Goal: Information Seeking & Learning: Learn about a topic

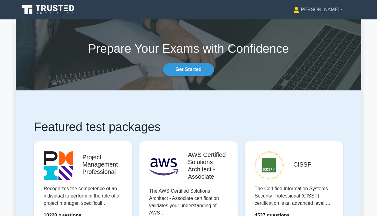
click at [314, 12] on link "[PERSON_NAME]" at bounding box center [318, 10] width 79 height 12
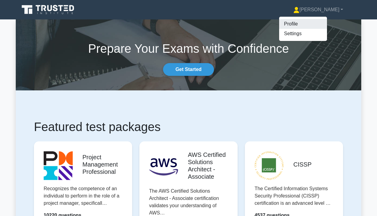
click at [304, 24] on link "Profile" at bounding box center [303, 24] width 48 height 10
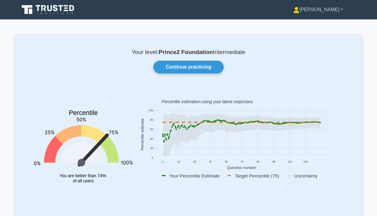
click at [324, 13] on link "[PERSON_NAME]" at bounding box center [318, 10] width 79 height 12
click at [308, 36] on link "Settings" at bounding box center [303, 34] width 48 height 10
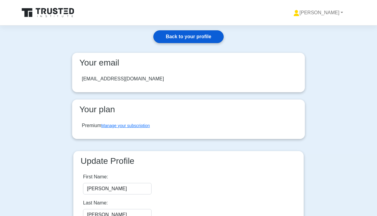
click at [199, 37] on link "Back to your profile" at bounding box center [188, 36] width 70 height 13
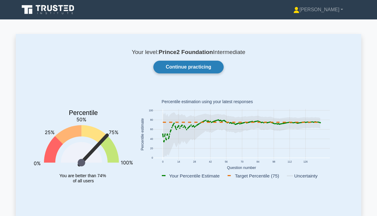
click at [193, 66] on link "Continue practicing" at bounding box center [188, 67] width 70 height 13
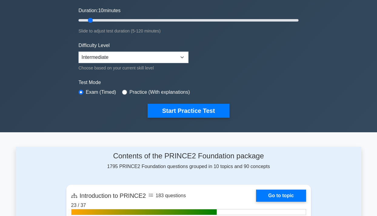
scroll to position [118, 0]
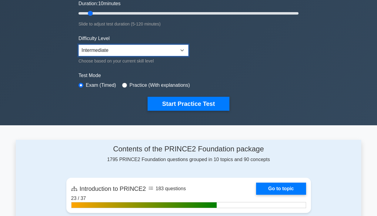
click at [115, 47] on select "Beginner Intermediate Expert" at bounding box center [134, 51] width 110 height 12
select select "expert"
click at [79, 45] on select "Beginner Intermediate Expert" at bounding box center [134, 51] width 110 height 12
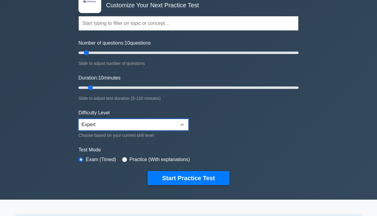
scroll to position [0, 0]
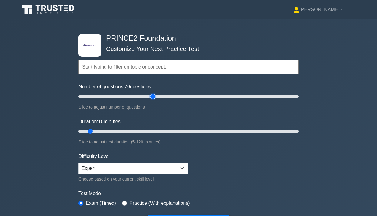
drag, startPoint x: 88, startPoint y: 98, endPoint x: 152, endPoint y: 102, distance: 64.2
click at [153, 100] on input "Number of questions: 70 questions" at bounding box center [189, 96] width 220 height 7
type input "60"
click at [140, 98] on input "Number of questions: 60 questions" at bounding box center [189, 96] width 220 height 7
click at [142, 131] on input "Duration: 10 minutes" at bounding box center [189, 131] width 220 height 7
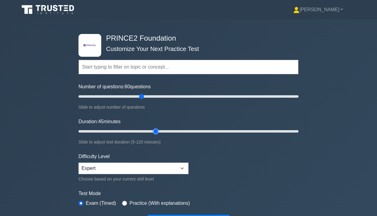
click at [156, 132] on input "Duration: 45 minutes" at bounding box center [189, 131] width 220 height 7
type input "60"
click at [181, 133] on input "Duration: 45 minutes" at bounding box center [189, 131] width 220 height 7
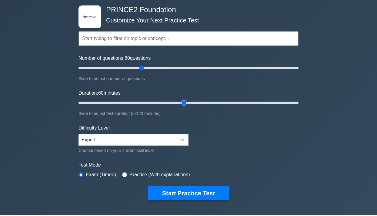
scroll to position [33, 0]
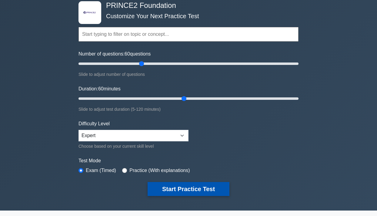
click at [175, 190] on button "Start Practice Test" at bounding box center [189, 189] width 82 height 14
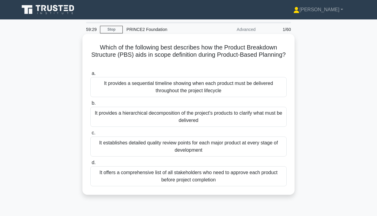
click at [204, 88] on div "It provides a sequential timeline showing when each product must be delivered t…" at bounding box center [188, 87] width 197 height 20
click at [90, 76] on input "a. It provides a sequential timeline showing when each product must be delivere…" at bounding box center [90, 74] width 0 height 4
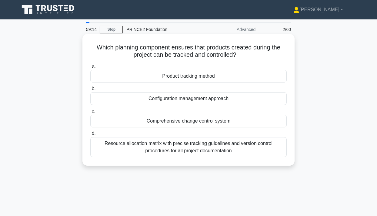
click at [198, 153] on div "Resource allocation matrix with precise tracking guidelines and version control…" at bounding box center [188, 147] width 197 height 20
click at [90, 136] on input "d. Resource allocation matrix with precise tracking guidelines and version cont…" at bounding box center [90, 134] width 0 height 4
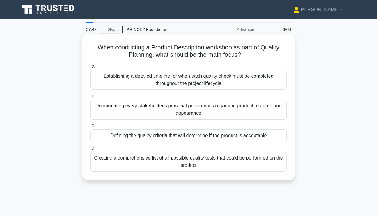
click at [180, 139] on div "Defining the quality criteria that will determine if the product is acceptable" at bounding box center [188, 135] width 197 height 13
click at [90, 128] on input "c. Defining the quality criteria that will determine if the product is acceptab…" at bounding box center [90, 126] width 0 height 4
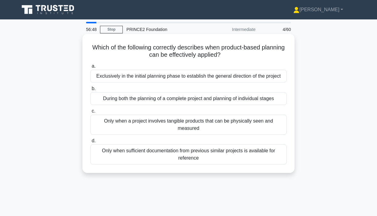
click at [177, 100] on div "During both the planning of a complete project and planning of individual stages" at bounding box center [188, 98] width 197 height 13
click at [90, 91] on input "b. During both the planning of a complete project and planning of individual st…" at bounding box center [90, 89] width 0 height 4
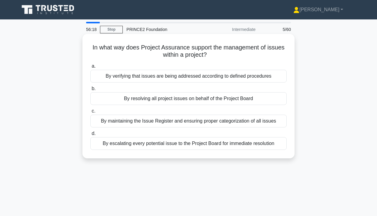
click at [179, 79] on div "By verifying that issues are being addressed according to defined procedures" at bounding box center [188, 76] width 197 height 13
click at [90, 68] on input "a. By verifying that issues are being addressed according to defined procedures" at bounding box center [90, 66] width 0 height 4
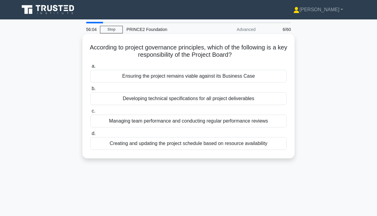
click at [179, 77] on div "Ensuring the project remains viable against its Business Case" at bounding box center [188, 76] width 197 height 13
click at [90, 68] on input "a. Ensuring the project remains viable against its Business Case" at bounding box center [90, 66] width 0 height 4
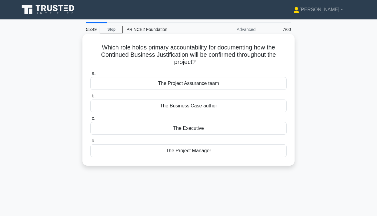
click at [190, 131] on div "The Executive" at bounding box center [188, 128] width 197 height 13
click at [90, 120] on input "c. The Executive" at bounding box center [90, 118] width 0 height 4
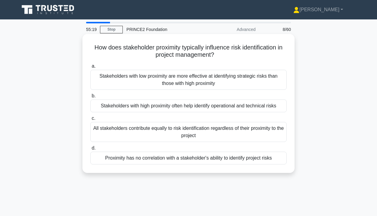
scroll to position [9, 0]
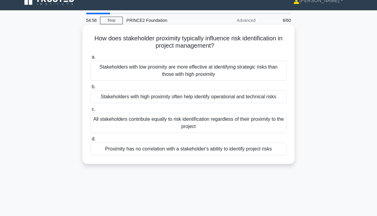
click at [159, 122] on div "All stakeholders contribute equally to risk identification regardless of their …" at bounding box center [188, 123] width 197 height 20
click at [90, 111] on input "c. All stakeholders contribute equally to risk identification regardless of the…" at bounding box center [90, 109] width 0 height 4
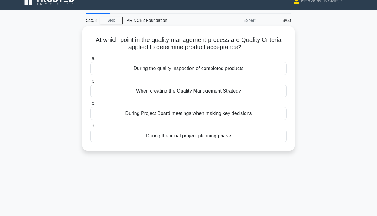
scroll to position [0, 0]
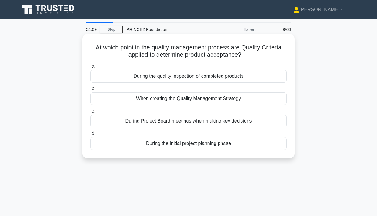
click at [164, 103] on div "When creating the Quality Management Strategy" at bounding box center [188, 98] width 197 height 13
click at [90, 91] on input "b. When creating the Quality Management Strategy" at bounding box center [90, 89] width 0 height 4
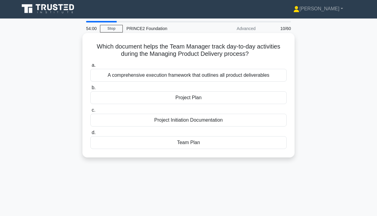
scroll to position [1, 0]
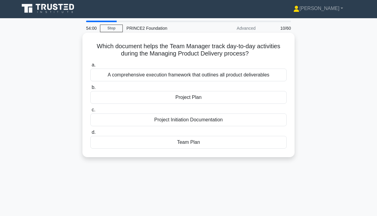
click at [188, 96] on div "Project Plan" at bounding box center [188, 97] width 197 height 13
click at [90, 89] on input "b. Project Plan" at bounding box center [90, 88] width 0 height 4
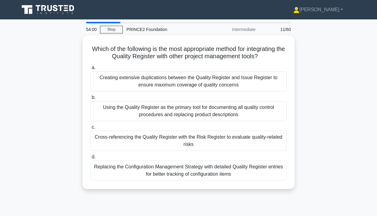
scroll to position [0, 0]
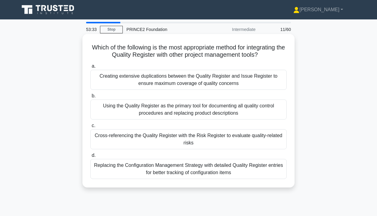
click at [139, 145] on div "Cross-referencing the Quality Register with the Risk Register to evaluate quali…" at bounding box center [188, 139] width 197 height 20
click at [90, 128] on input "c. Cross-referencing the Quality Register with the Risk Register to evaluate qu…" at bounding box center [90, 126] width 0 height 4
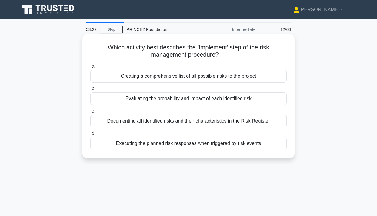
click at [197, 120] on div "Documenting all identified risks and their characteristics in the Risk Register" at bounding box center [188, 121] width 197 height 13
click at [90, 113] on input "c. Documenting all identified risks and their characteristics in the Risk Regis…" at bounding box center [90, 111] width 0 height 4
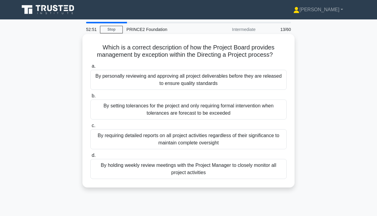
click at [199, 113] on div "By setting tolerances for the project and only requiring formal intervention wh…" at bounding box center [188, 109] width 197 height 20
click at [90, 98] on input "b. By setting tolerances for the project and only requiring formal intervention…" at bounding box center [90, 96] width 0 height 4
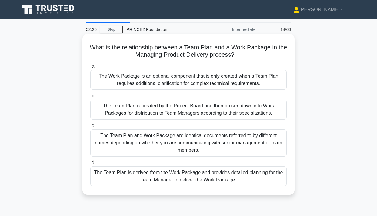
click at [156, 111] on div "The Team Plan is created by the Project Board and then broken down into Work Pa…" at bounding box center [188, 109] width 197 height 20
click at [90, 98] on input "b. The Team Plan is created by the Project Board and then broken down into Work…" at bounding box center [90, 96] width 0 height 4
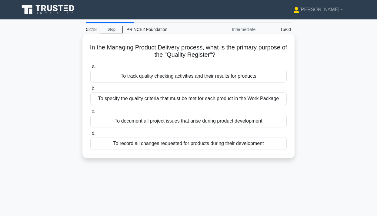
click at [155, 101] on div "To specify the quality criteria that must be met for each product in the Work P…" at bounding box center [188, 98] width 197 height 13
click at [90, 91] on input "b. To specify the quality criteria that must be met for each product in the Wor…" at bounding box center [90, 89] width 0 height 4
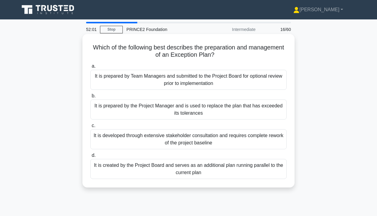
click at [151, 113] on div "It is prepared by the Project Manager and is used to replace the plan that has …" at bounding box center [188, 109] width 197 height 20
click at [90, 98] on input "b. It is prepared by the Project Manager and is used to replace the plan that h…" at bounding box center [90, 96] width 0 height 4
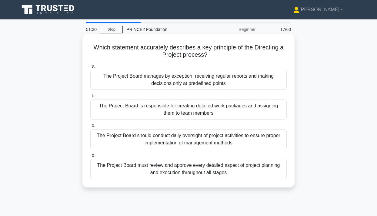
click at [163, 142] on div "The Project Board should conduct daily oversight of project activities to ensur…" at bounding box center [188, 139] width 197 height 20
click at [90, 128] on input "c. The Project Board should conduct daily oversight of project activities to en…" at bounding box center [90, 126] width 0 height 4
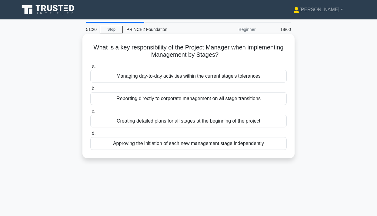
click at [158, 78] on div "Managing day-to-day activities within the current stage's tolerances" at bounding box center [188, 76] width 197 height 13
click at [90, 68] on input "a. Managing day-to-day activities within the current stage's tolerances" at bounding box center [90, 66] width 0 height 4
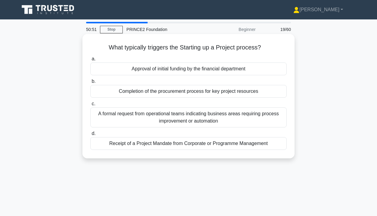
click at [198, 146] on div "Receipt of a Project Mandate from Corporate or Programme Management" at bounding box center [188, 143] width 197 height 13
click at [90, 136] on input "d. Receipt of a Project Mandate from Corporate or Programme Management" at bounding box center [90, 134] width 0 height 4
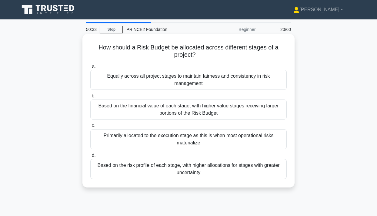
click at [160, 170] on div "Based on the risk profile of each stage, with higher allocations for stages wit…" at bounding box center [188, 169] width 197 height 20
click at [90, 157] on input "d. Based on the risk profile of each stage, with higher allocations for stages …" at bounding box center [90, 155] width 0 height 4
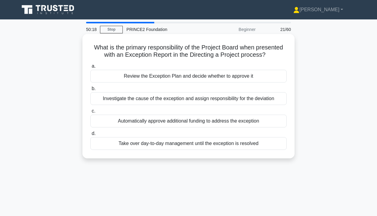
click at [132, 103] on div "Investigate the cause of the exception and assign responsibility for the deviat…" at bounding box center [188, 98] width 197 height 13
click at [90, 91] on input "b. Investigate the cause of the exception and assign responsibility for the dev…" at bounding box center [90, 89] width 0 height 4
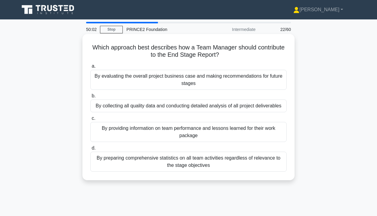
click at [142, 136] on div "By providing information on team performance and lessons learned for their work…" at bounding box center [188, 132] width 197 height 20
click at [90, 120] on input "c. By providing information on team performance and lessons learned for their w…" at bounding box center [90, 118] width 0 height 4
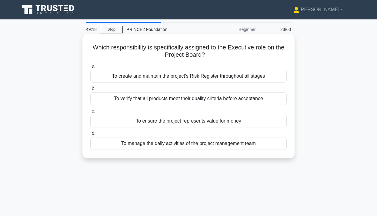
click at [183, 124] on div "To ensure the project represents value for money" at bounding box center [188, 121] width 197 height 13
click at [90, 113] on input "c. To ensure the project represents value for money" at bounding box center [90, 111] width 0 height 4
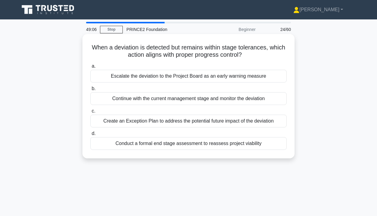
click at [176, 101] on div "Continue with the current management stage and monitor the deviation" at bounding box center [188, 98] width 197 height 13
click at [90, 91] on input "b. Continue with the current management stage and monitor the deviation" at bounding box center [90, 89] width 0 height 4
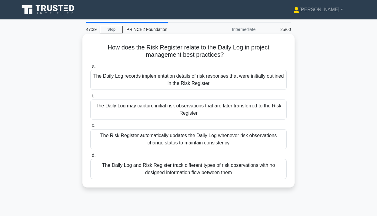
click at [231, 170] on div "The Daily Log and Risk Register track different types of risk observations with…" at bounding box center [188, 169] width 197 height 20
click at [90, 157] on input "d. The Daily Log and Risk Register track different types of risk observations w…" at bounding box center [90, 155] width 0 height 4
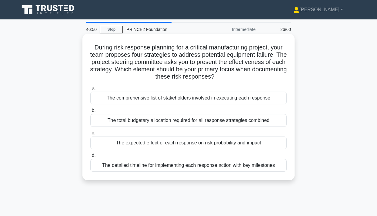
click at [153, 146] on div "The expected effect of each response on risk probability and impact" at bounding box center [188, 142] width 197 height 13
click at [90, 135] on input "c. The expected effect of each response on risk probability and impact" at bounding box center [90, 133] width 0 height 4
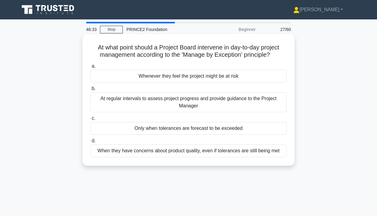
click at [176, 132] on div "Only when tolerances are forecast to be exceeded" at bounding box center [188, 128] width 197 height 13
click at [90, 120] on input "c. Only when tolerances are forecast to be exceeded" at bounding box center [90, 118] width 0 height 4
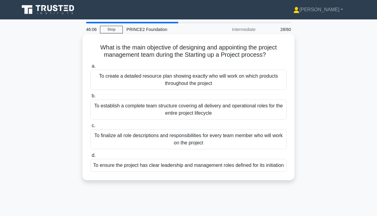
scroll to position [3, 0]
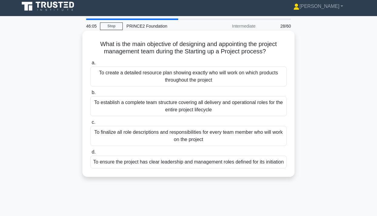
click at [164, 168] on div "To ensure the project has clear leadership and management roles defined for its…" at bounding box center [188, 162] width 197 height 13
click at [90, 154] on input "d. To ensure the project has clear leadership and management roles defined for …" at bounding box center [90, 152] width 0 height 4
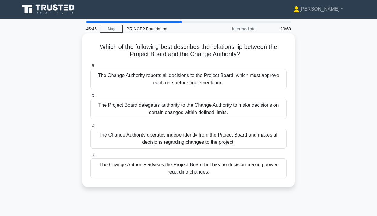
scroll to position [1, 0]
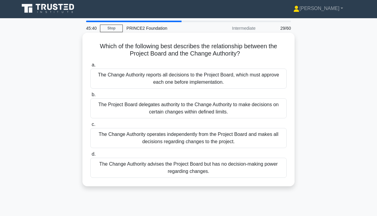
click at [133, 143] on div "The Change Authority operates independently from the Project Board and makes al…" at bounding box center [188, 138] width 197 height 20
click at [90, 126] on input "c. The Change Authority operates independently from the Project Board and makes…" at bounding box center [90, 125] width 0 height 4
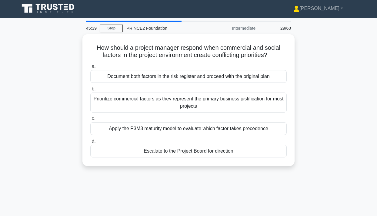
scroll to position [0, 0]
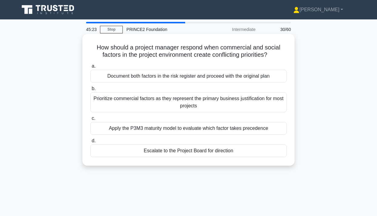
click at [141, 131] on div "Apply the P3M3 maturity model to evaluate which factor takes precedence" at bounding box center [188, 128] width 197 height 13
click at [90, 120] on input "c. Apply the P3M3 maturity model to evaluate which factor takes precedence" at bounding box center [90, 118] width 0 height 4
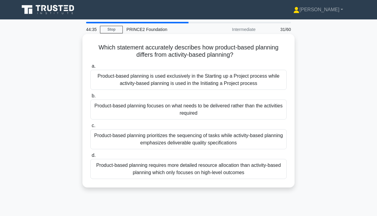
click at [168, 114] on div "Product-based planning focuses on what needs to be delivered rather than the ac…" at bounding box center [188, 109] width 197 height 20
click at [90, 98] on input "b. Product-based planning focuses on what needs to be delivered rather than the…" at bounding box center [90, 96] width 0 height 4
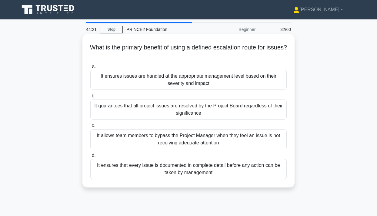
click at [177, 75] on div "It ensures issues are handled at the appropriate management level based on thei…" at bounding box center [188, 80] width 197 height 20
click at [90, 68] on input "a. It ensures issues are handled at the appropriate management level based on t…" at bounding box center [90, 66] width 0 height 4
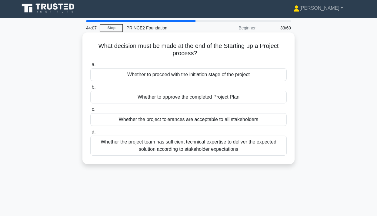
scroll to position [2, 0]
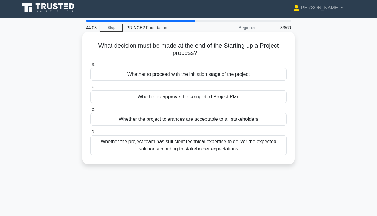
click at [219, 76] on div "Whether to proceed with the initiation stage of the project" at bounding box center [188, 74] width 197 height 13
click at [90, 66] on input "a. Whether to proceed with the initiation stage of the project" at bounding box center [90, 64] width 0 height 4
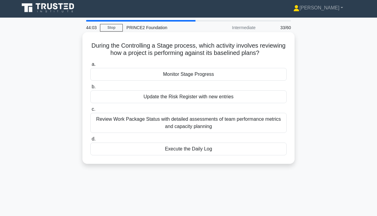
scroll to position [0, 0]
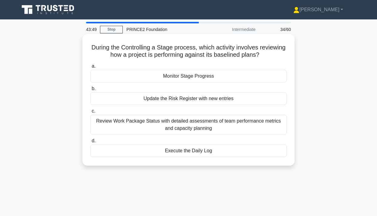
click at [158, 127] on div "Review Work Package Status with detailed assessments of team performance metric…" at bounding box center [188, 125] width 197 height 20
click at [90, 113] on input "c. Review Work Package Status with detailed assessments of team performance met…" at bounding box center [90, 111] width 0 height 4
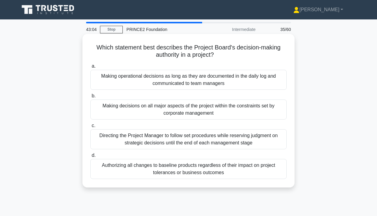
click at [150, 83] on div "Making operational decisions as long as they are documented in the daily log an…" at bounding box center [188, 80] width 197 height 20
click at [90, 68] on input "a. Making operational decisions as long as they are documented in the daily log…" at bounding box center [90, 66] width 0 height 4
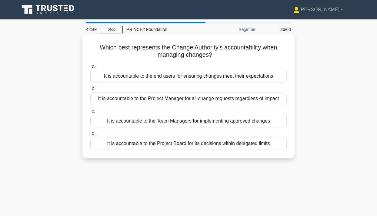
click at [144, 146] on div "It is accountable to the Project Board for its decisions within delegated limits" at bounding box center [188, 143] width 197 height 13
click at [90, 136] on input "d. It is accountable to the Project Board for its decisions within delegated li…" at bounding box center [90, 134] width 0 height 4
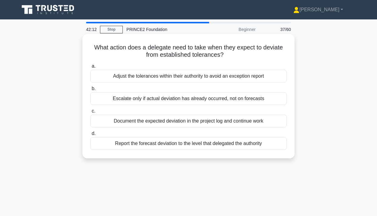
click at [178, 147] on div "Report the forecast deviation to the level that delegated the authority" at bounding box center [188, 143] width 197 height 13
click at [90, 136] on input "d. Report the forecast deviation to the level that delegated the authority" at bounding box center [90, 134] width 0 height 4
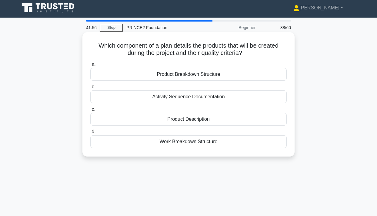
scroll to position [2, 0]
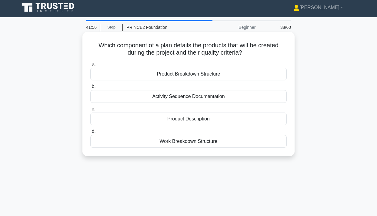
click at [180, 74] on div "Product Breakdown Structure" at bounding box center [188, 74] width 197 height 13
click at [90, 66] on input "a. Product Breakdown Structure" at bounding box center [90, 64] width 0 height 4
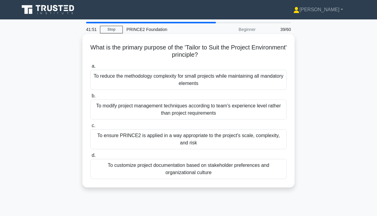
scroll to position [2, 0]
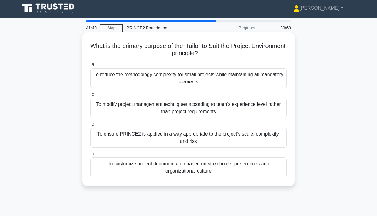
click at [161, 140] on div "To ensure PRINCE2 is applied in a way appropriate to the project's scale, compl…" at bounding box center [188, 138] width 197 height 20
click at [90, 126] on input "c. To ensure PRINCE2 is applied in a way appropriate to the project's scale, co…" at bounding box center [90, 124] width 0 height 4
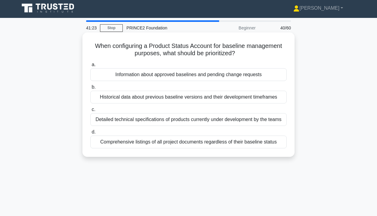
click at [183, 74] on div "Information about approved baselines and pending change requests" at bounding box center [188, 74] width 197 height 13
click at [90, 67] on input "a. Information about approved baselines and pending change requests" at bounding box center [90, 65] width 0 height 4
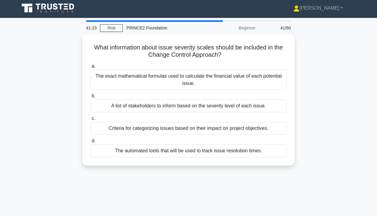
scroll to position [0, 0]
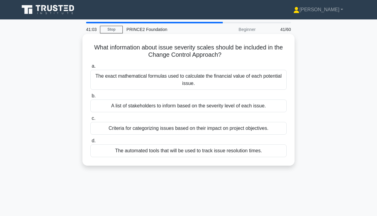
click at [182, 132] on div "Criteria for categorizing issues based on their impact on project objectives." at bounding box center [188, 128] width 197 height 13
click at [90, 120] on input "c. Criteria for categorizing issues based on their impact on project objectives." at bounding box center [90, 118] width 0 height 4
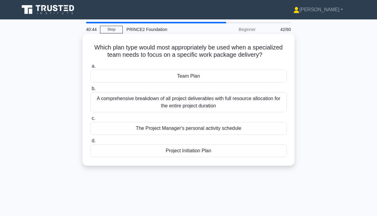
click at [197, 73] on div "Team Plan" at bounding box center [188, 76] width 197 height 13
click at [90, 68] on input "a. Team Plan" at bounding box center [90, 66] width 0 height 4
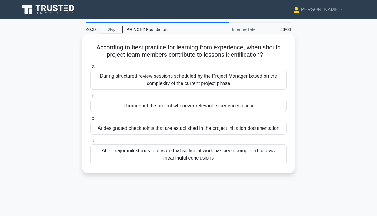
click at [184, 108] on div "Throughout the project whenever relevant experiences occur" at bounding box center [188, 105] width 197 height 13
click at [90, 98] on input "b. Throughout the project whenever relevant experiences occur" at bounding box center [90, 96] width 0 height 4
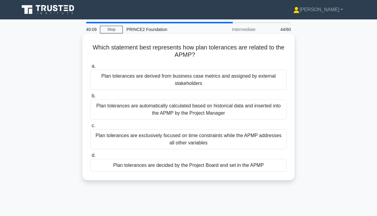
scroll to position [0, 0]
click at [164, 168] on div "Plan tolerances are decided by the Project Board and set in the APMP" at bounding box center [188, 165] width 197 height 13
click at [90, 157] on input "d. Plan tolerances are decided by the Project Board and set in the APMP" at bounding box center [90, 155] width 0 height 4
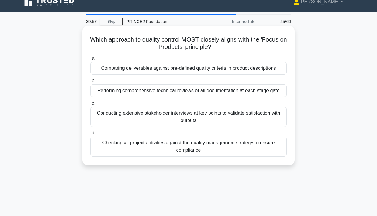
scroll to position [9, 0]
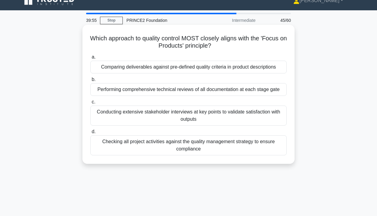
click at [207, 70] on div "Comparing deliverables against pre-defined quality criteria in product descript…" at bounding box center [188, 67] width 197 height 13
click at [90, 59] on input "a. Comparing deliverables against pre-defined quality criteria in product descr…" at bounding box center [90, 57] width 0 height 4
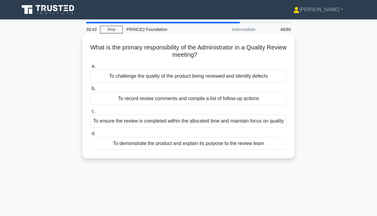
scroll to position [0, 0]
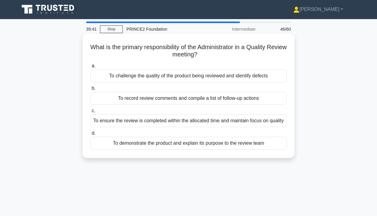
click at [175, 127] on div "To ensure the review is completed within the allocated time and maintain focus …" at bounding box center [188, 120] width 197 height 13
click at [90, 113] on input "c. To ensure the review is completed within the allocated time and maintain foc…" at bounding box center [90, 111] width 0 height 4
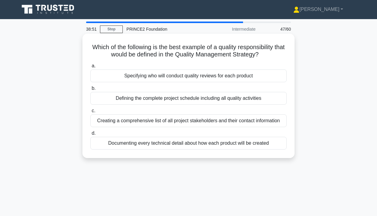
scroll to position [0, 0]
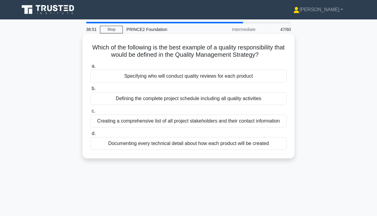
click at [188, 79] on div "Specifying who will conduct quality reviews for each product" at bounding box center [188, 76] width 197 height 13
click at [90, 68] on input "a. Specifying who will conduct quality reviews for each product" at bounding box center [90, 66] width 0 height 4
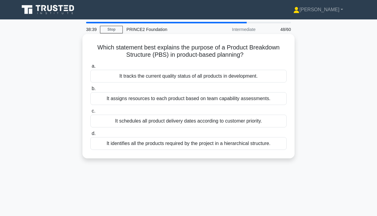
click at [199, 145] on div "It identifies all the products required by the project in a hierarchical struct…" at bounding box center [188, 143] width 197 height 13
click at [90, 136] on input "d. It identifies all the products required by the project in a hierarchical str…" at bounding box center [90, 134] width 0 height 4
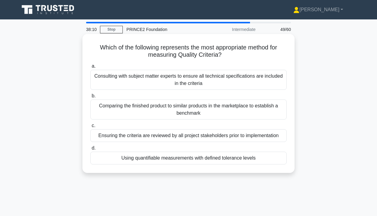
click at [154, 81] on div "Consulting with subject matter experts to ensure all technical specifications a…" at bounding box center [188, 80] width 197 height 20
click at [90, 68] on input "a. Consulting with subject matter experts to ensure all technical specification…" at bounding box center [90, 66] width 0 height 4
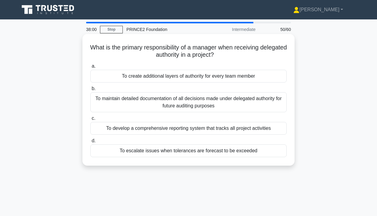
click at [214, 97] on div "To maintain detailed documentation of all decisions made under delegated author…" at bounding box center [188, 102] width 197 height 20
click at [90, 91] on input "b. To maintain detailed documentation of all decisions made under delegated aut…" at bounding box center [90, 89] width 0 height 4
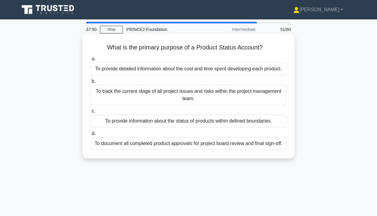
click at [199, 123] on div "To provide information about the status of products within defined boundaries." at bounding box center [188, 121] width 197 height 13
click at [90, 113] on input "c. To provide information about the status of products within defined boundarie…" at bounding box center [90, 111] width 0 height 4
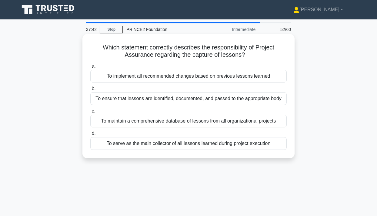
click at [192, 75] on div "To implement all recommended changes based on previous lessons learned" at bounding box center [188, 76] width 197 height 13
click at [90, 68] on input "a. To implement all recommended changes based on previous lessons learned" at bounding box center [90, 66] width 0 height 4
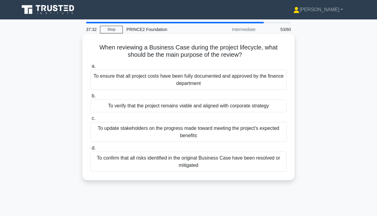
click at [153, 108] on div "To verify that the project remains viable and aligned with corporate strategy" at bounding box center [188, 105] width 197 height 13
click at [90, 98] on input "b. To verify that the project remains viable and aligned with corporate strategy" at bounding box center [90, 96] width 0 height 4
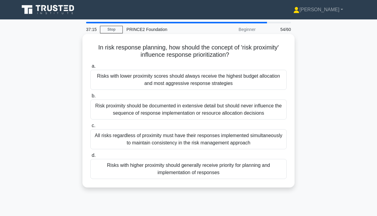
click at [141, 172] on div "Risks with higher proximity should generally receive priority for planning and …" at bounding box center [188, 169] width 197 height 20
click at [90, 157] on input "d. Risks with higher proximity should generally receive priority for planning a…" at bounding box center [90, 155] width 0 height 4
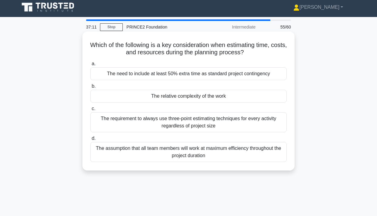
scroll to position [4, 0]
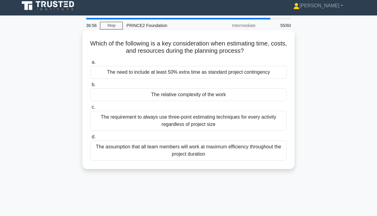
click at [155, 123] on div "The requirement to always use three-point estimating techniques for every activ…" at bounding box center [188, 121] width 197 height 20
click at [90, 109] on input "c. The requirement to always use three-point estimating techniques for every ac…" at bounding box center [90, 107] width 0 height 4
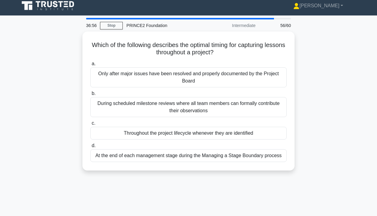
scroll to position [0, 0]
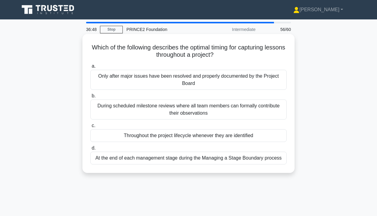
click at [175, 135] on div "Throughout the project lifecycle whenever they are identified" at bounding box center [188, 135] width 197 height 13
click at [90, 128] on input "c. Throughout the project lifecycle whenever they are identified" at bounding box center [90, 126] width 0 height 4
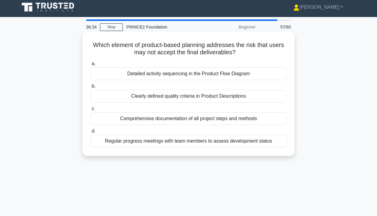
scroll to position [1, 0]
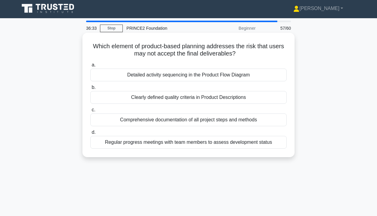
click at [197, 146] on div "Regular progress meetings with team members to assess development status" at bounding box center [188, 142] width 197 height 13
click at [90, 134] on input "d. Regular progress meetings with team members to assess development status" at bounding box center [90, 132] width 0 height 4
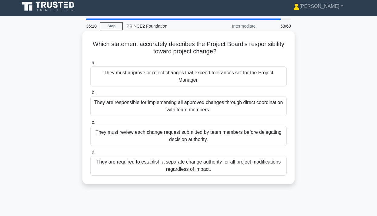
scroll to position [3, 0]
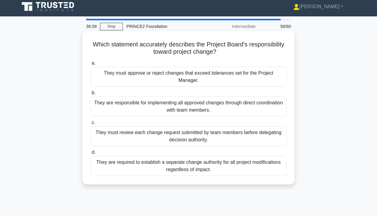
click at [163, 72] on div "They must approve or reject changes that exceed tolerances set for the Project …" at bounding box center [188, 77] width 197 height 20
click at [90, 65] on input "a. They must approve or reject changes that exceed tolerances set for the Proje…" at bounding box center [90, 63] width 0 height 4
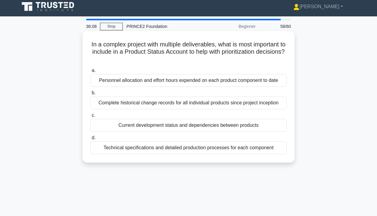
scroll to position [0, 0]
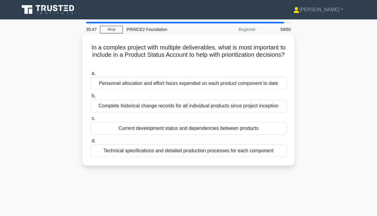
click at [188, 130] on div "Current development status and dependencies between products" at bounding box center [188, 128] width 197 height 13
click at [90, 120] on input "c. Current development status and dependencies between products" at bounding box center [90, 118] width 0 height 4
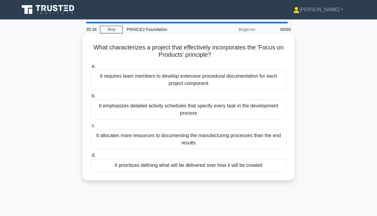
click at [170, 170] on div "It prioritizes defining what will be delivered over how it will be created" at bounding box center [188, 165] width 197 height 13
click at [90, 157] on input "d. It prioritizes defining what will be delivered over how it will be created" at bounding box center [90, 155] width 0 height 4
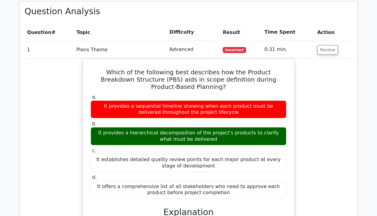
scroll to position [352, 0]
